Goal: Navigation & Orientation: Understand site structure

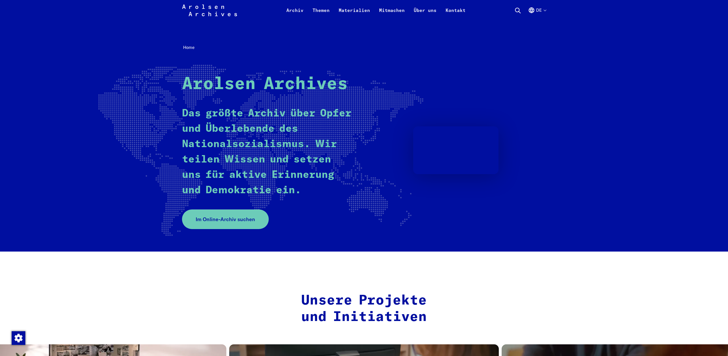
scroll to position [237, 0]
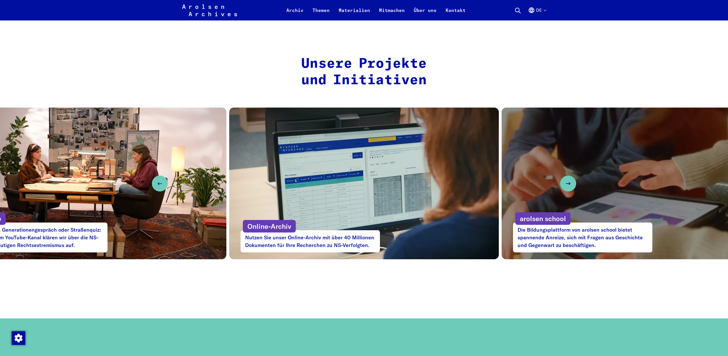
click at [223, 274] on div "Unsere Projekte und Initiativen #StolenMemory Ausstellung und Initiative: Wir g…" at bounding box center [364, 166] width 728 height 221
click at [227, 275] on div "Unsere Projekte und Initiativen #StolenMemory Ausstellung und Initiative: Wir g…" at bounding box center [364, 166] width 728 height 221
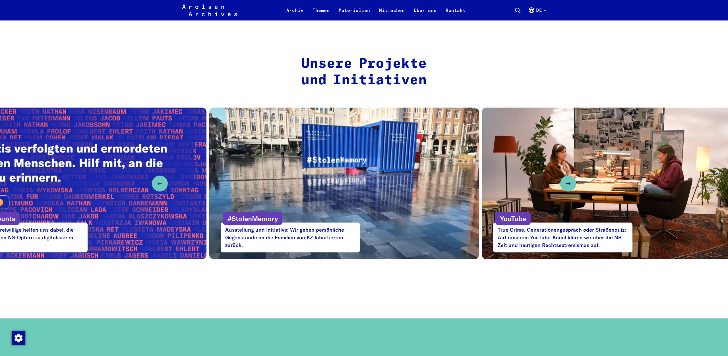
click at [533, 242] on div "YouTube True Crime, Generationengespräch oder Straßenquiz: Auf unserem YouTube-…" at bounding box center [562, 231] width 139 height 42
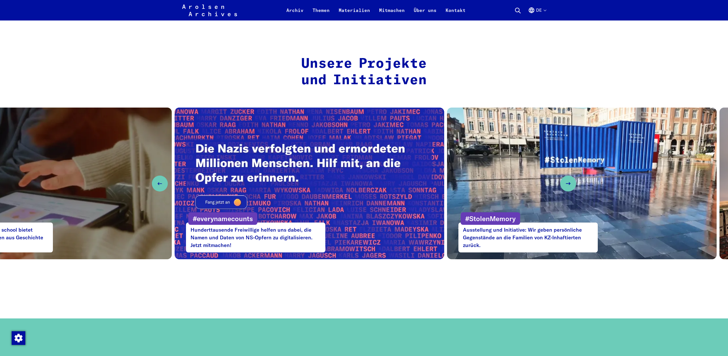
drag, startPoint x: 598, startPoint y: 186, endPoint x: 158, endPoint y: 224, distance: 442.2
click at [159, 224] on div "Online-Archiv Nutzen Sie unser Online-Archiv mit über 40 Millionen Dokumenten f…" at bounding box center [364, 183] width 728 height 152
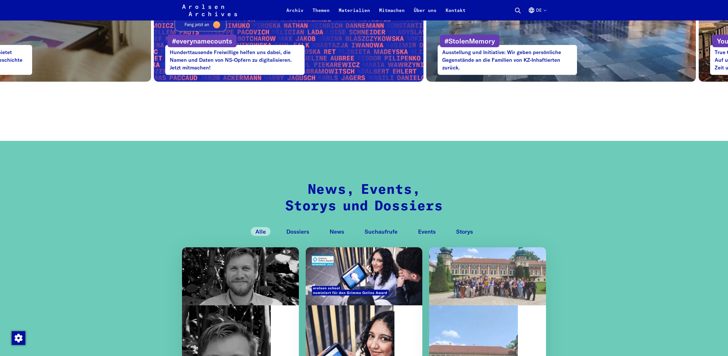
scroll to position [532, 0]
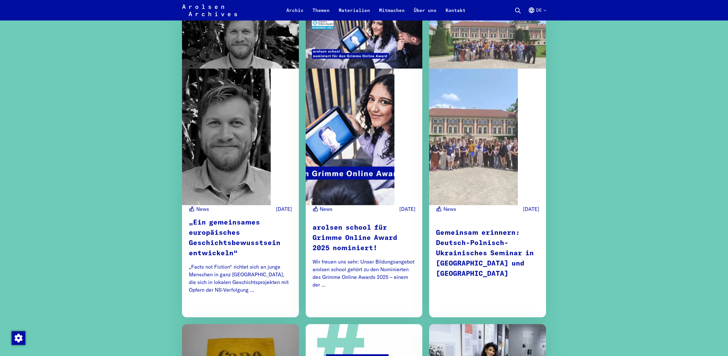
scroll to position [769, 0]
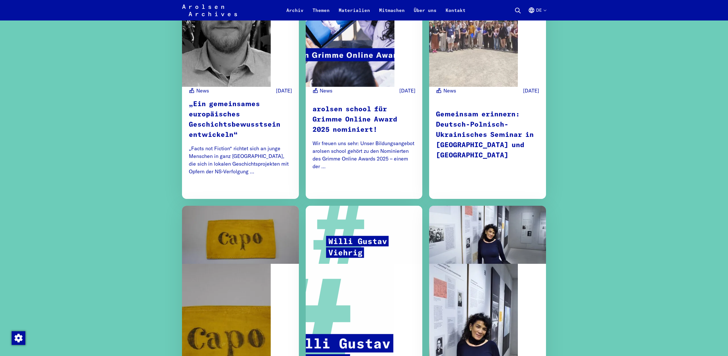
click at [115, 195] on div "News, Events, Storys und Dossiers Alle Dossiers News Suchaufrufe Events Storys …" at bounding box center [364, 329] width 728 height 1086
click at [115, 194] on div "News, Events, Storys und Dossiers Alle Dossiers News Suchaufrufe Events Storys …" at bounding box center [364, 329] width 728 height 1086
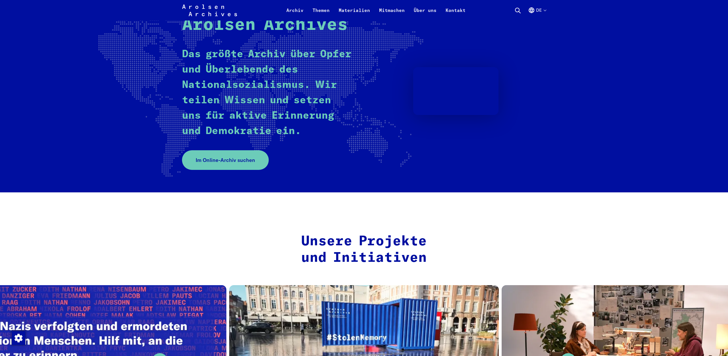
scroll to position [0, 0]
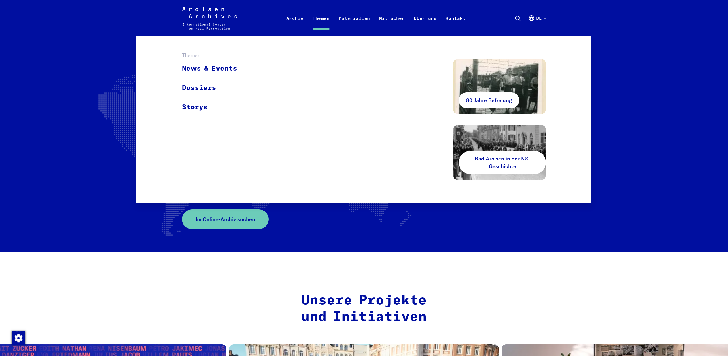
click at [325, 19] on link "Themen" at bounding box center [321, 25] width 26 height 23
